Goal: Task Accomplishment & Management: Manage account settings

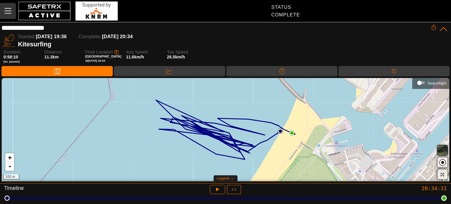
click at [6, 13] on icon "Menu" at bounding box center [8, 11] width 10 height 10
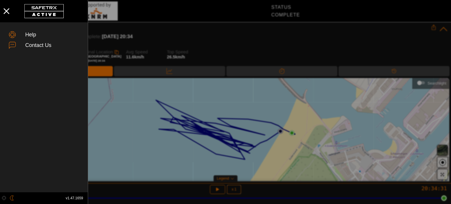
click at [156, 20] on div at bounding box center [225, 102] width 451 height 204
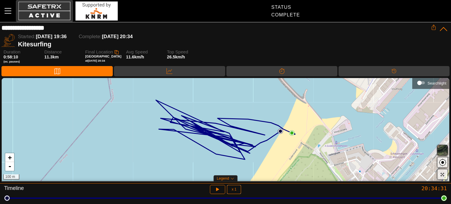
click at [43, 4] on button "button" at bounding box center [44, 11] width 57 height 22
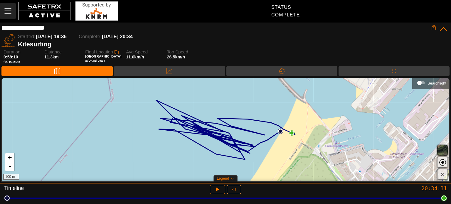
click at [11, 14] on icon "Menu" at bounding box center [8, 11] width 10 height 10
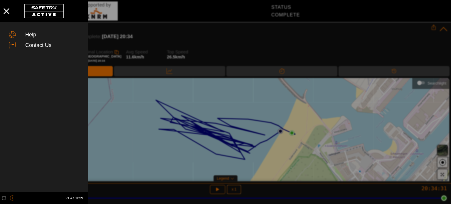
click at [140, 18] on div at bounding box center [225, 102] width 451 height 204
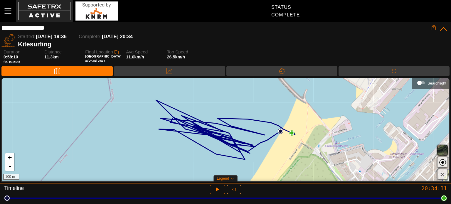
click at [35, 13] on button "button" at bounding box center [44, 11] width 57 height 22
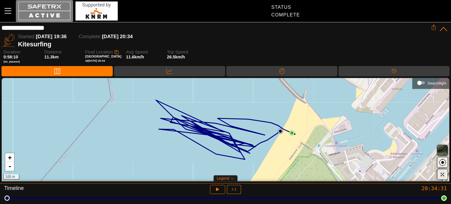
click at [35, 13] on button "button" at bounding box center [44, 11] width 57 height 22
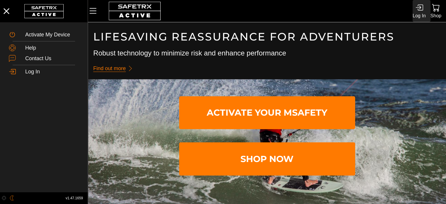
click at [419, 10] on icon at bounding box center [420, 8] width 8 height 8
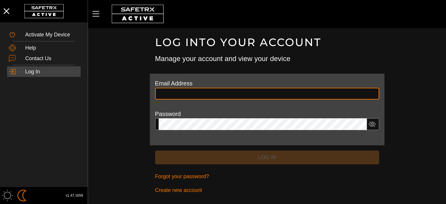
type input "**********"
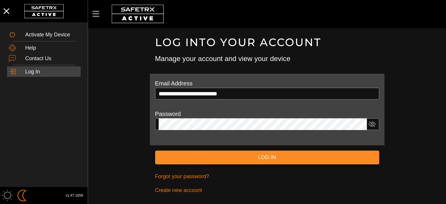
click at [269, 158] on span "Log In" at bounding box center [267, 157] width 215 height 9
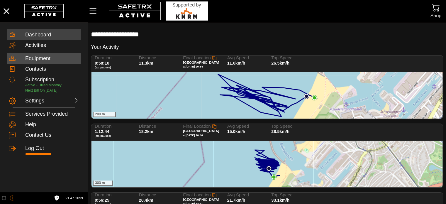
click at [44, 61] on div "Equipment" at bounding box center [52, 58] width 54 height 6
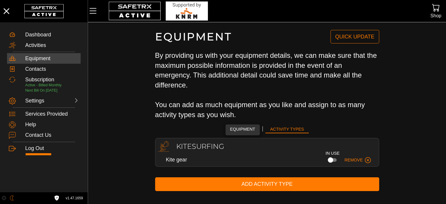
click at [247, 128] on span "Equipment" at bounding box center [242, 129] width 25 height 7
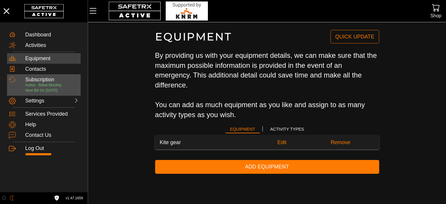
click at [38, 79] on div "Subscription" at bounding box center [52, 80] width 54 height 6
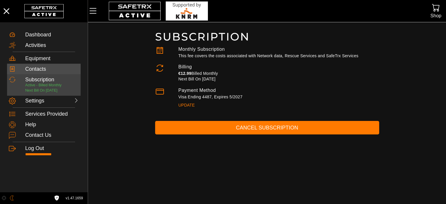
click at [36, 70] on div "Contacts" at bounding box center [52, 69] width 54 height 6
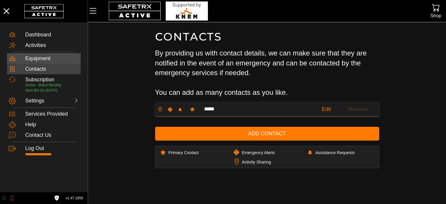
click at [38, 60] on div "Equipment" at bounding box center [52, 58] width 54 height 6
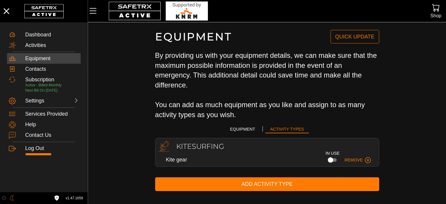
click at [199, 143] on h2 "Kitesurfing" at bounding box center [272, 146] width 207 height 7
click at [36, 34] on div "Dashboard" at bounding box center [52, 35] width 54 height 6
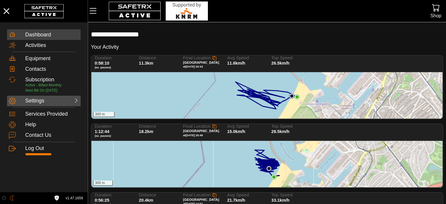
click at [34, 101] on div "Settings" at bounding box center [38, 101] width 26 height 6
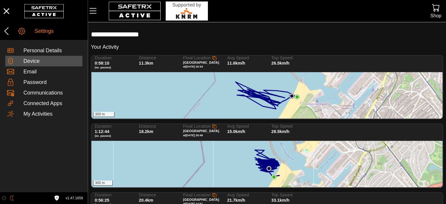
click at [26, 60] on div "Device" at bounding box center [51, 61] width 57 height 6
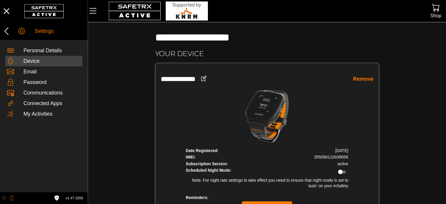
click at [437, 153] on main "**********" at bounding box center [267, 126] width 358 height 209
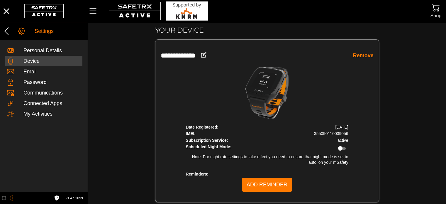
scroll to position [25, 0]
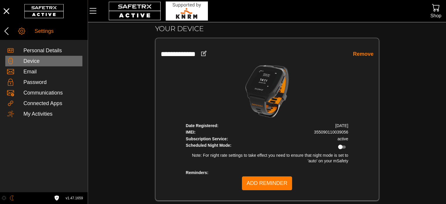
click at [46, 61] on div "Device" at bounding box center [51, 61] width 57 height 6
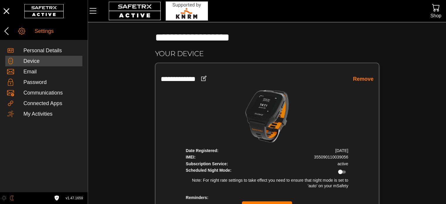
scroll to position [25, 0]
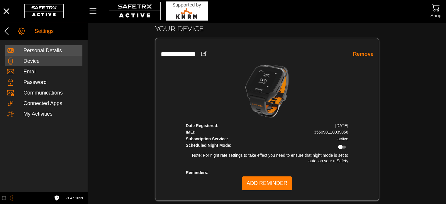
click at [36, 51] on div "Personal Details" at bounding box center [51, 51] width 57 height 6
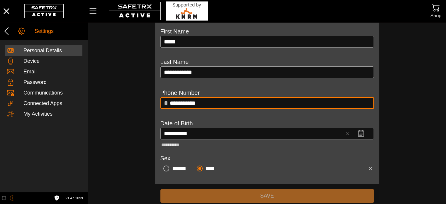
scroll to position [86, 0]
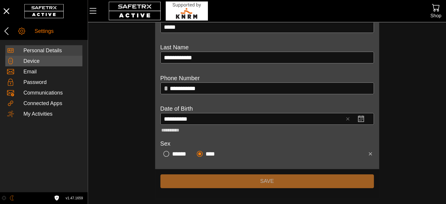
click at [48, 59] on div "Device" at bounding box center [51, 61] width 57 height 6
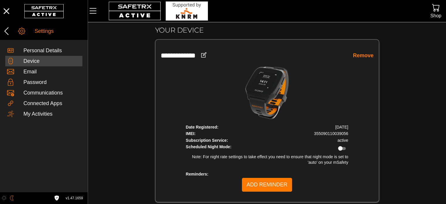
scroll to position [25, 0]
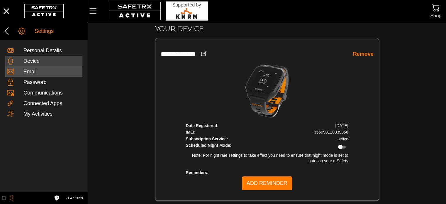
click at [32, 72] on div "Email" at bounding box center [51, 72] width 57 height 6
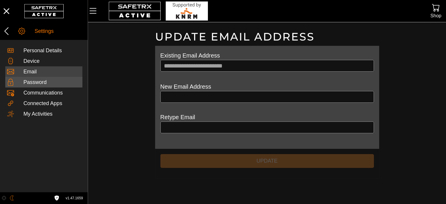
click at [32, 80] on div "Password" at bounding box center [51, 82] width 57 height 6
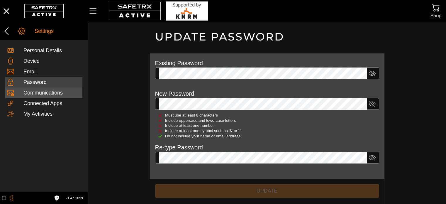
click at [33, 92] on div "Communications" at bounding box center [51, 93] width 57 height 6
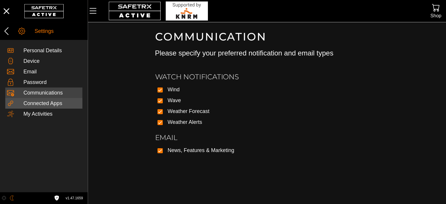
click at [34, 102] on div "Connected Apps" at bounding box center [51, 103] width 57 height 6
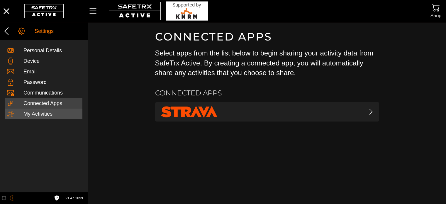
click at [35, 111] on div "My Activities" at bounding box center [51, 114] width 57 height 6
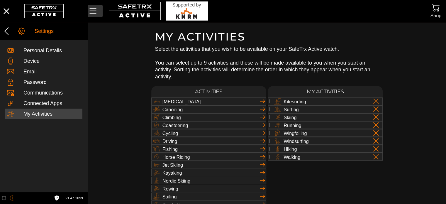
click at [94, 9] on icon "Menu" at bounding box center [93, 11] width 10 height 10
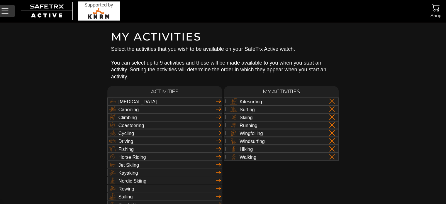
click at [6, 11] on icon "Menu" at bounding box center [4, 11] width 7 height 6
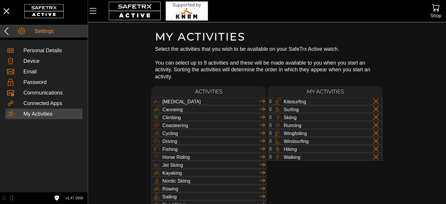
click at [4, 32] on icon at bounding box center [6, 30] width 9 height 9
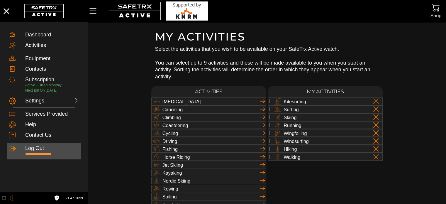
click at [41, 150] on div "Log Out" at bounding box center [52, 148] width 54 height 6
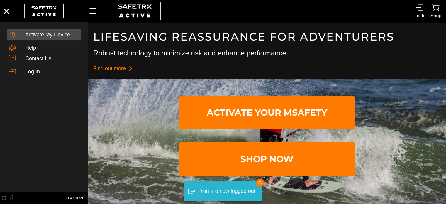
click at [44, 36] on div "Activate My Device" at bounding box center [52, 35] width 54 height 6
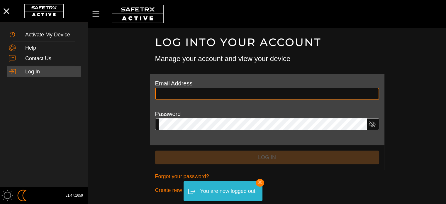
type input "**********"
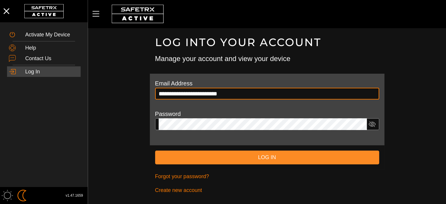
click at [264, 157] on span "Log In" at bounding box center [267, 157] width 215 height 9
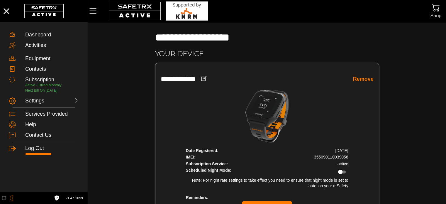
scroll to position [25, 0]
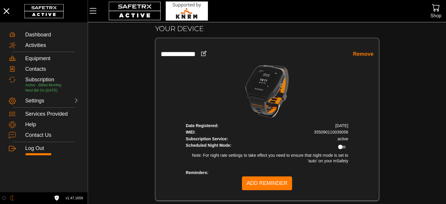
click at [360, 54] on link "Remove" at bounding box center [363, 54] width 21 height 7
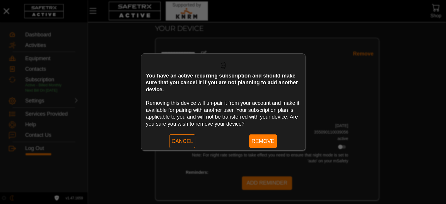
scroll to position [0, 0]
click at [265, 137] on span "Remove" at bounding box center [263, 141] width 23 height 9
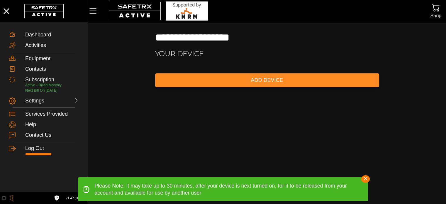
click at [270, 78] on span "Add Device" at bounding box center [267, 80] width 215 height 9
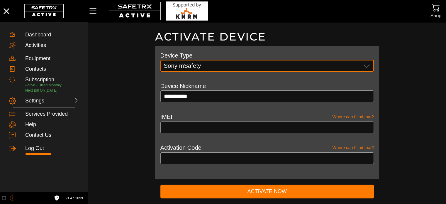
click at [370, 65] on icon at bounding box center [367, 65] width 7 height 7
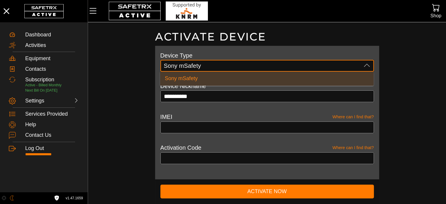
click at [370, 65] on icon at bounding box center [367, 65] width 7 height 7
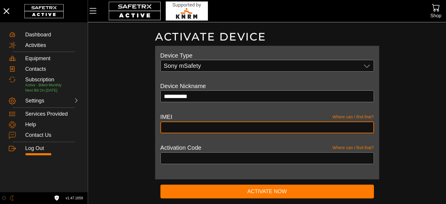
click at [290, 126] on input "text" at bounding box center [267, 128] width 207 height 12
type input "**********"
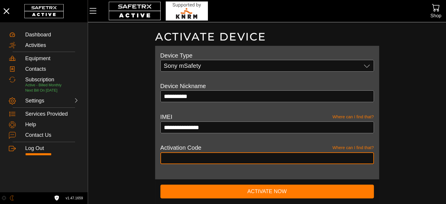
click at [280, 156] on input "text" at bounding box center [267, 158] width 207 height 12
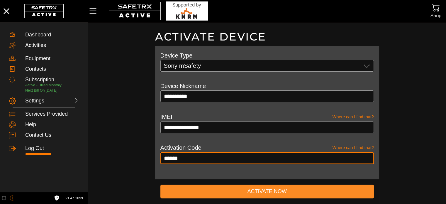
type input "******"
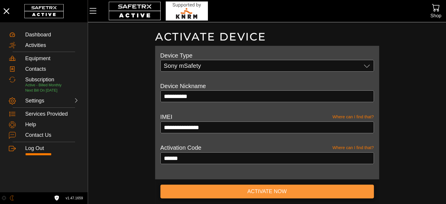
click at [279, 187] on span "Activate Now" at bounding box center [266, 191] width 39 height 9
